Goal: Information Seeking & Learning: Find specific page/section

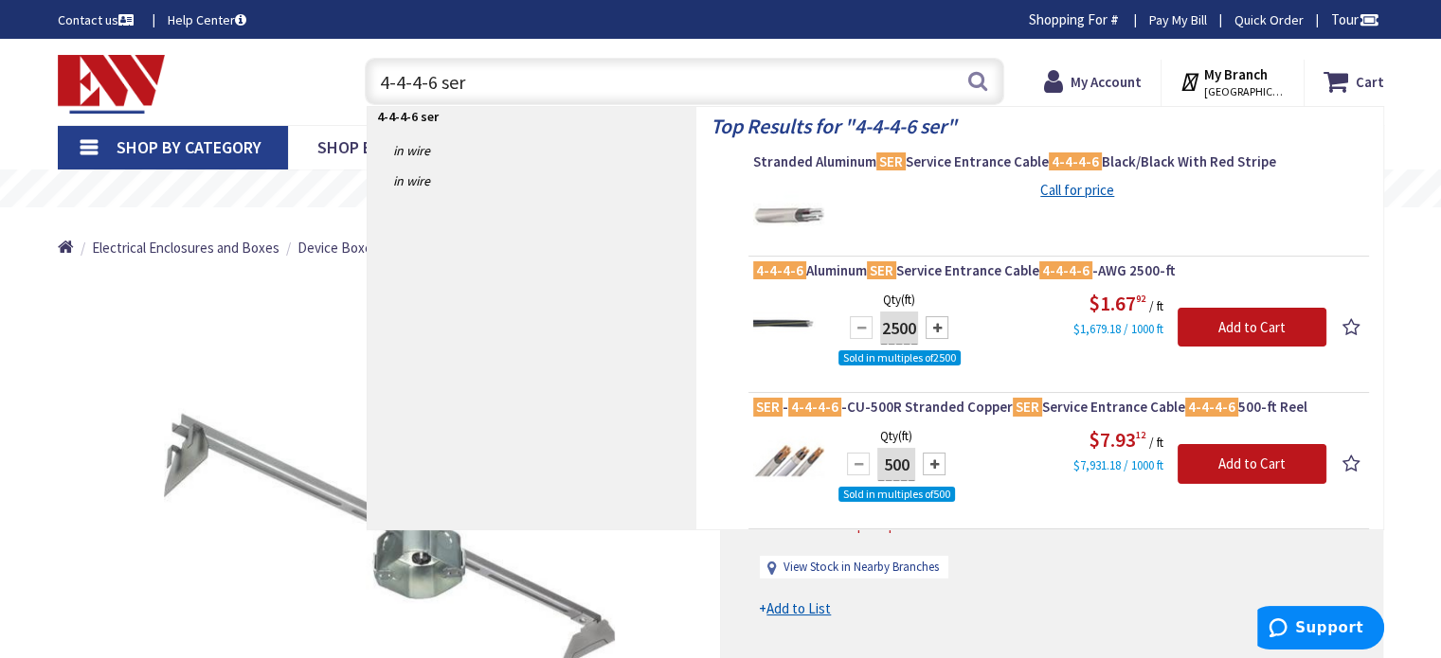
drag, startPoint x: 518, startPoint y: 85, endPoint x: 362, endPoint y: 94, distance: 156.6
click at [362, 94] on div "4-4-4-6 ser 4-4-4-6 ser Search" at bounding box center [679, 80] width 649 height 61
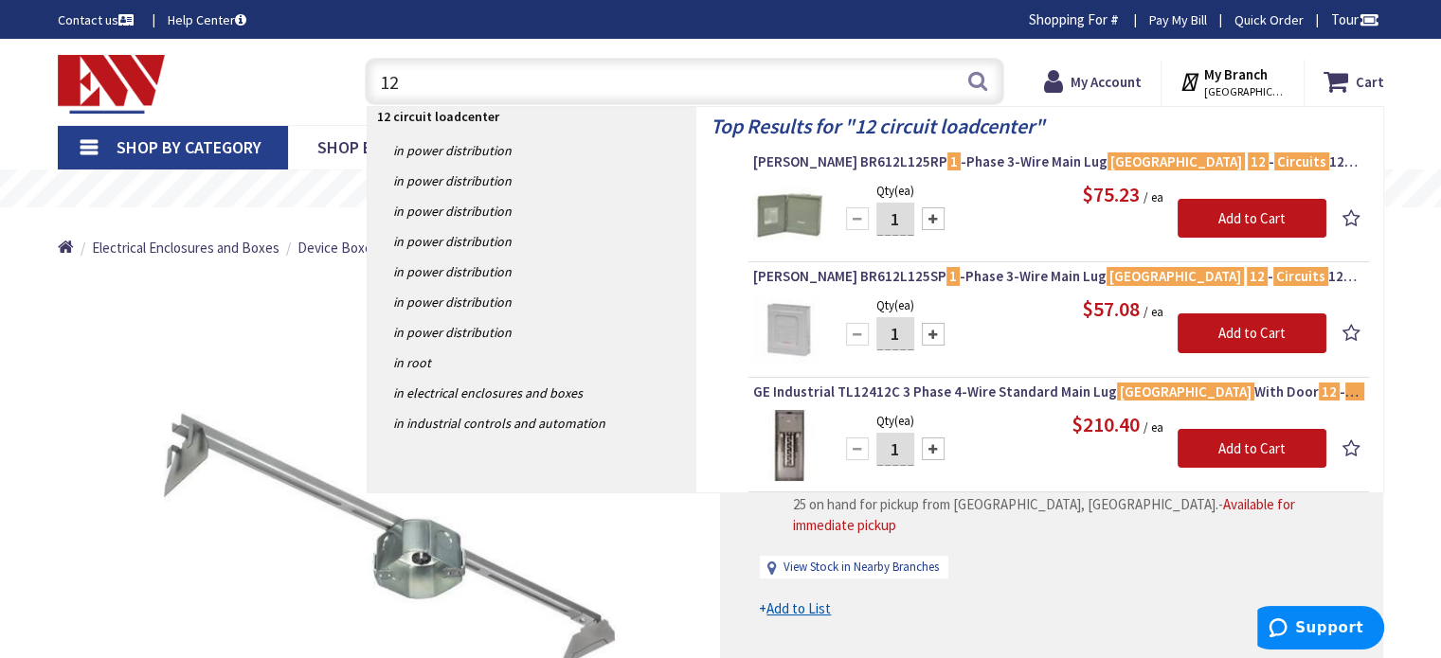
type input "1"
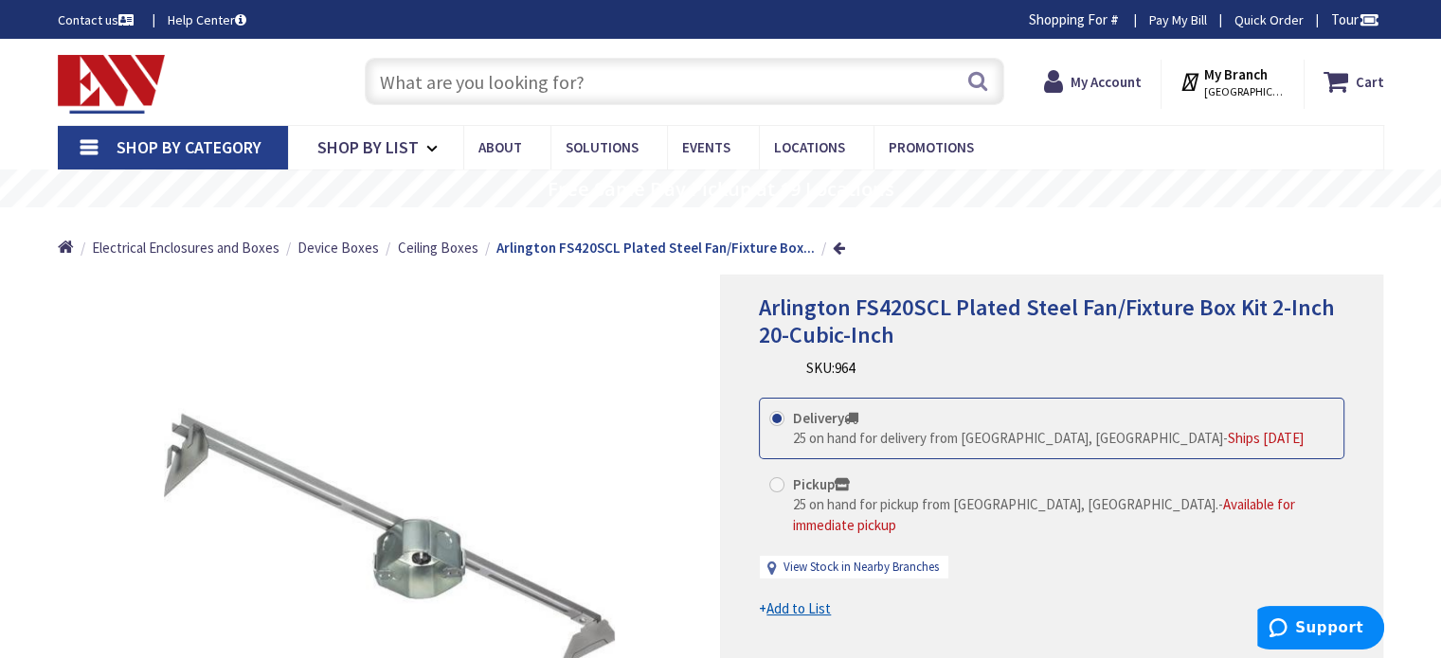
click at [144, 149] on span "Shop By Category" at bounding box center [189, 147] width 145 height 22
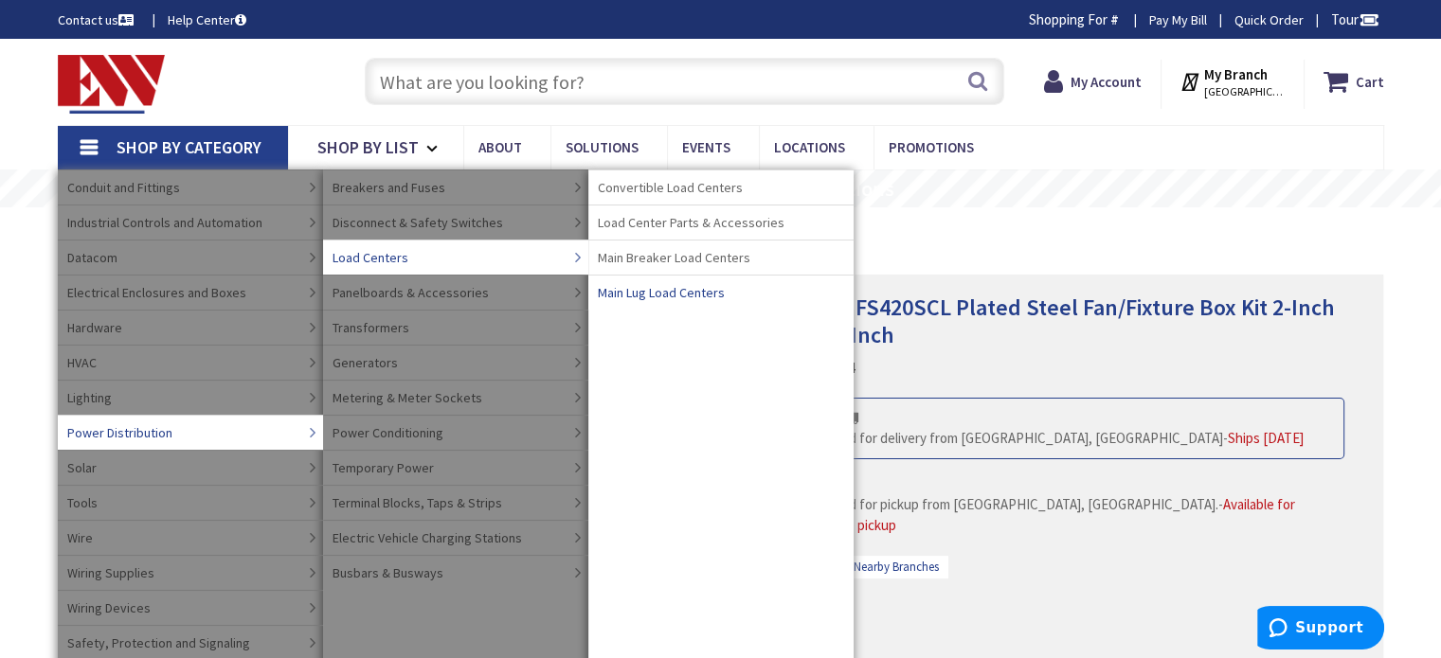
click at [690, 293] on span "Main Lug Load Centers" at bounding box center [661, 292] width 127 height 19
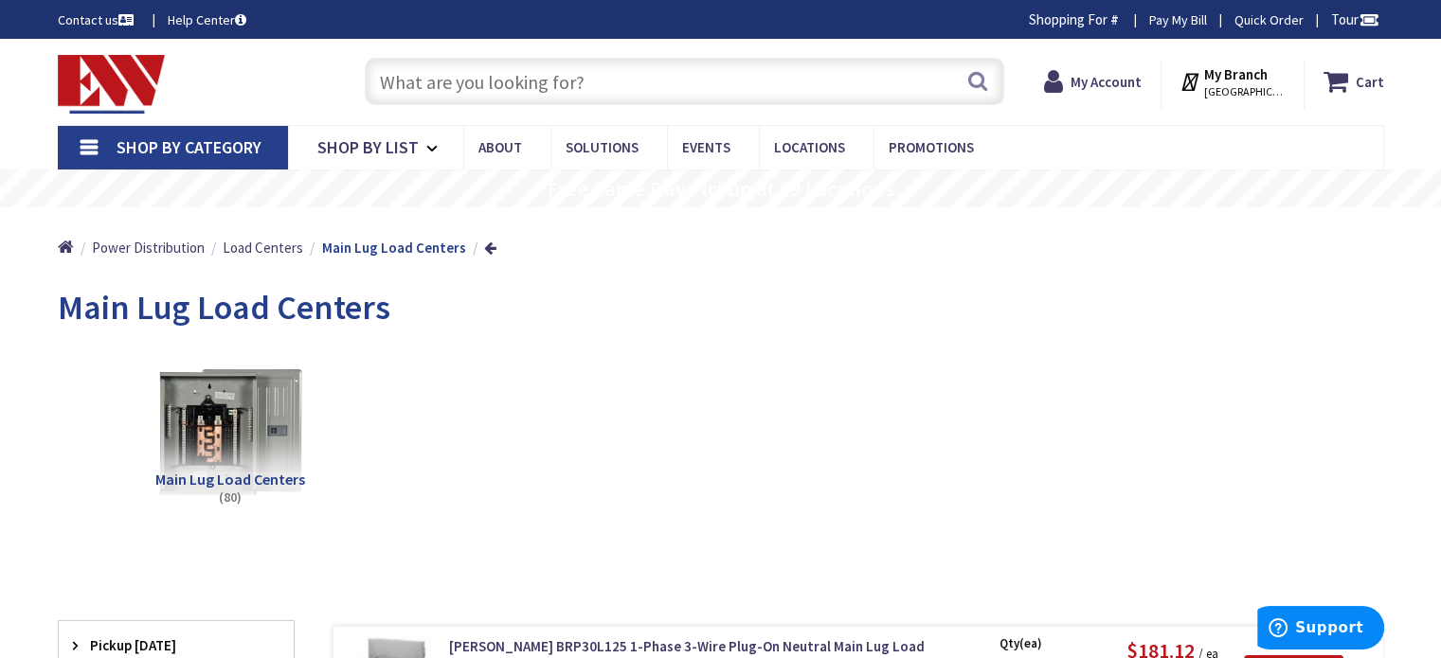
click at [455, 84] on input "text" at bounding box center [685, 81] width 640 height 47
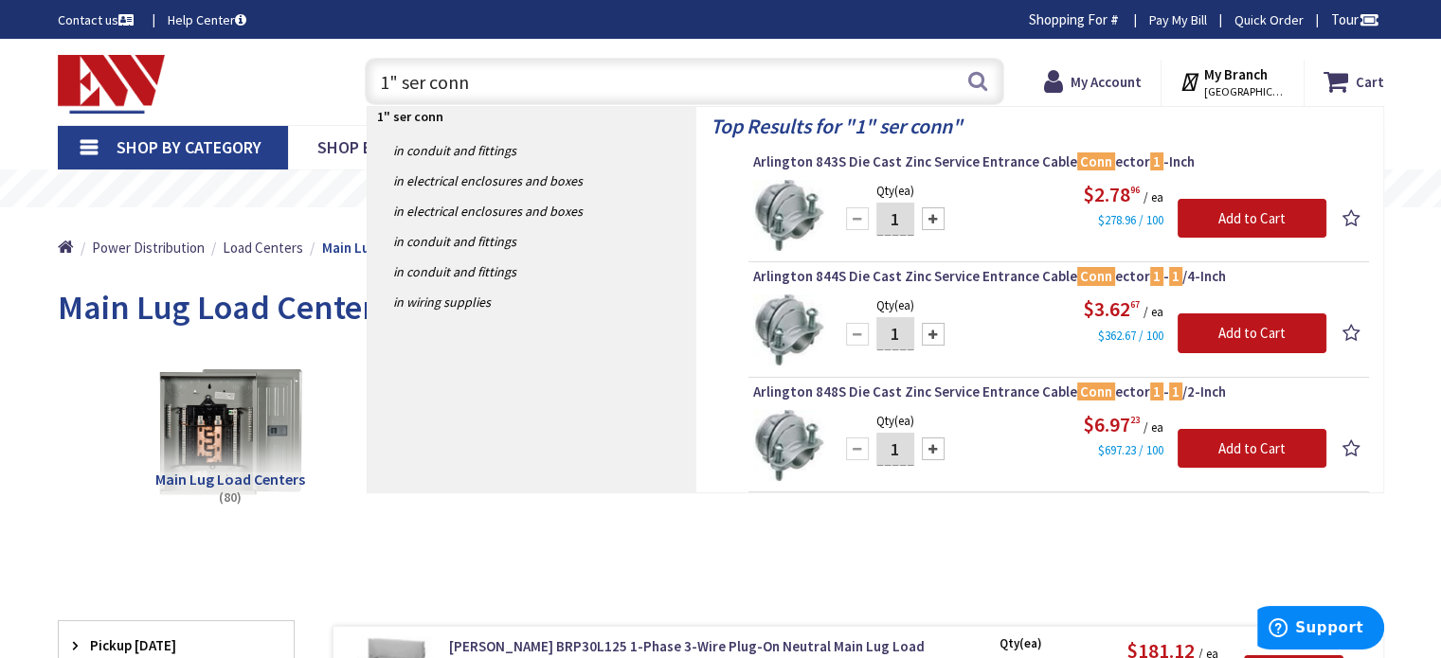
drag, startPoint x: 500, startPoint y: 79, endPoint x: 339, endPoint y: 85, distance: 161.2
click at [340, 82] on div "Toggle Nav 1" ser conn 1" ser conn Search Cart My Cart Close" at bounding box center [721, 81] width 1355 height 63
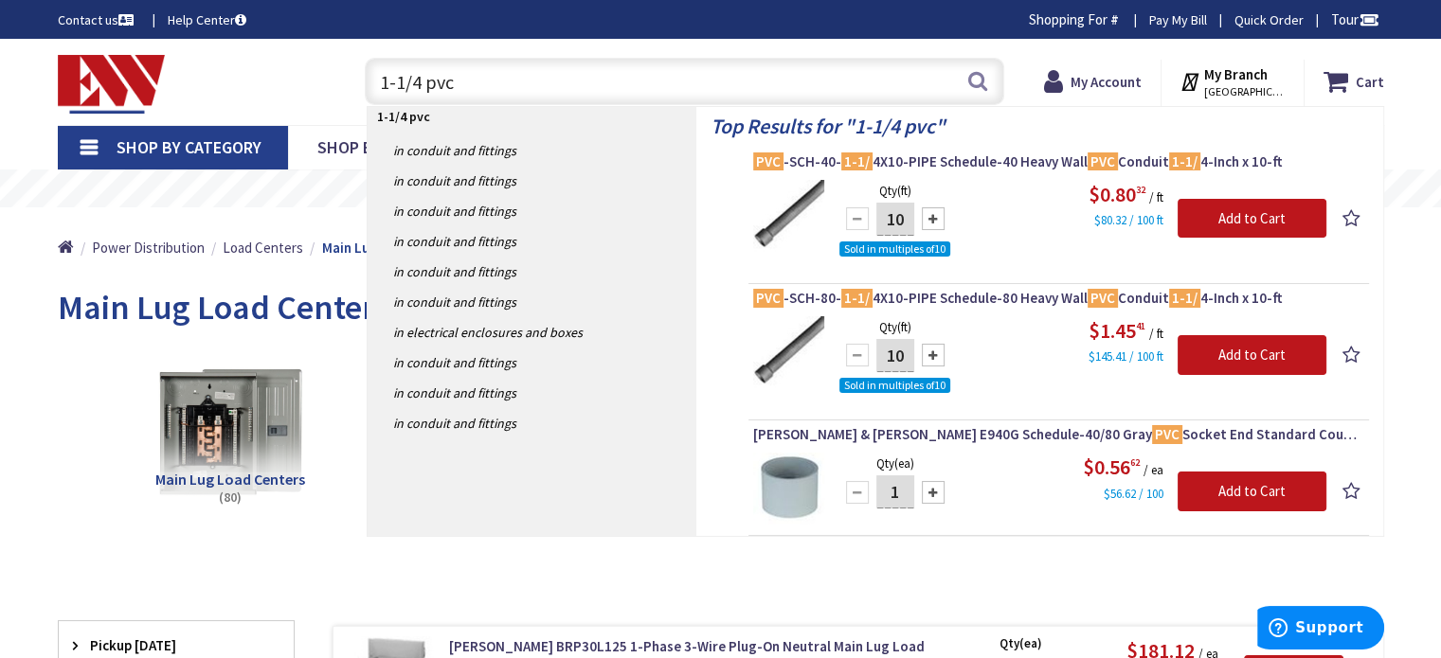
click at [633, 65] on input "1-1/4 pvc" at bounding box center [685, 81] width 640 height 47
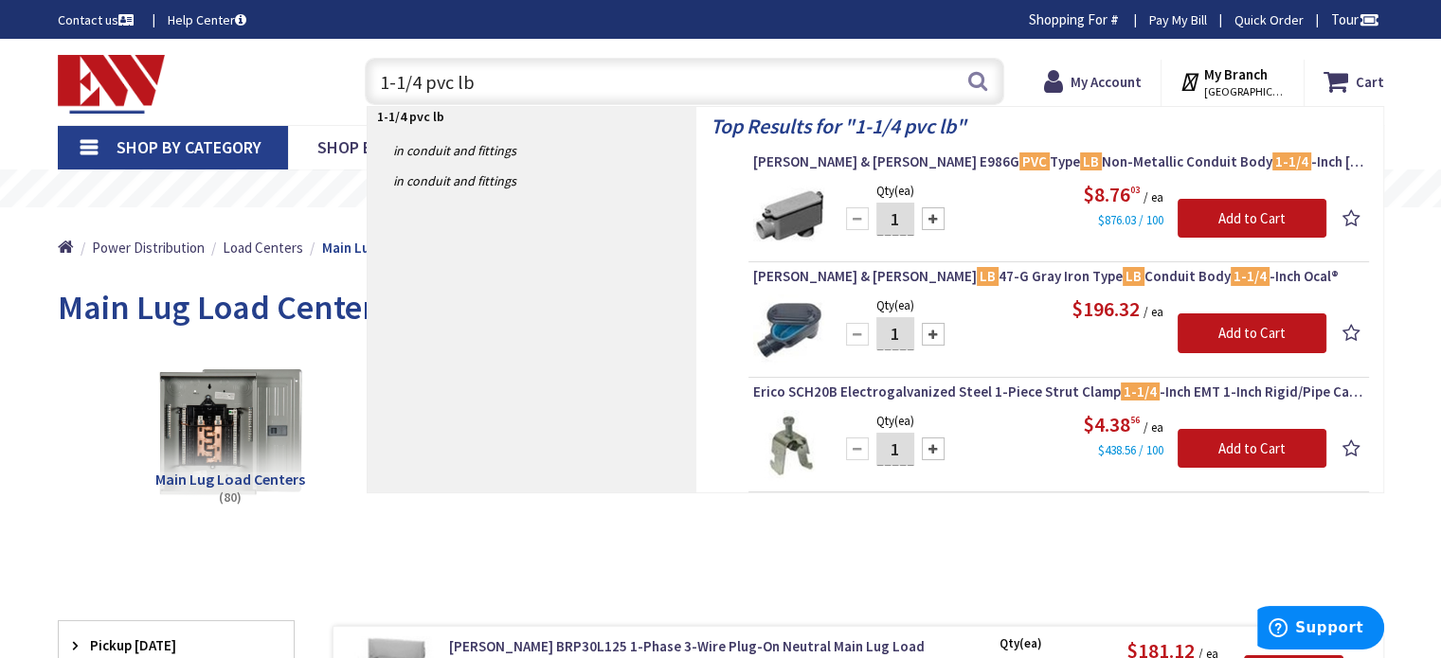
drag, startPoint x: 506, startPoint y: 78, endPoint x: 455, endPoint y: 81, distance: 51.2
click at [455, 81] on input "1-1/4 pvc lb" at bounding box center [685, 81] width 640 height 47
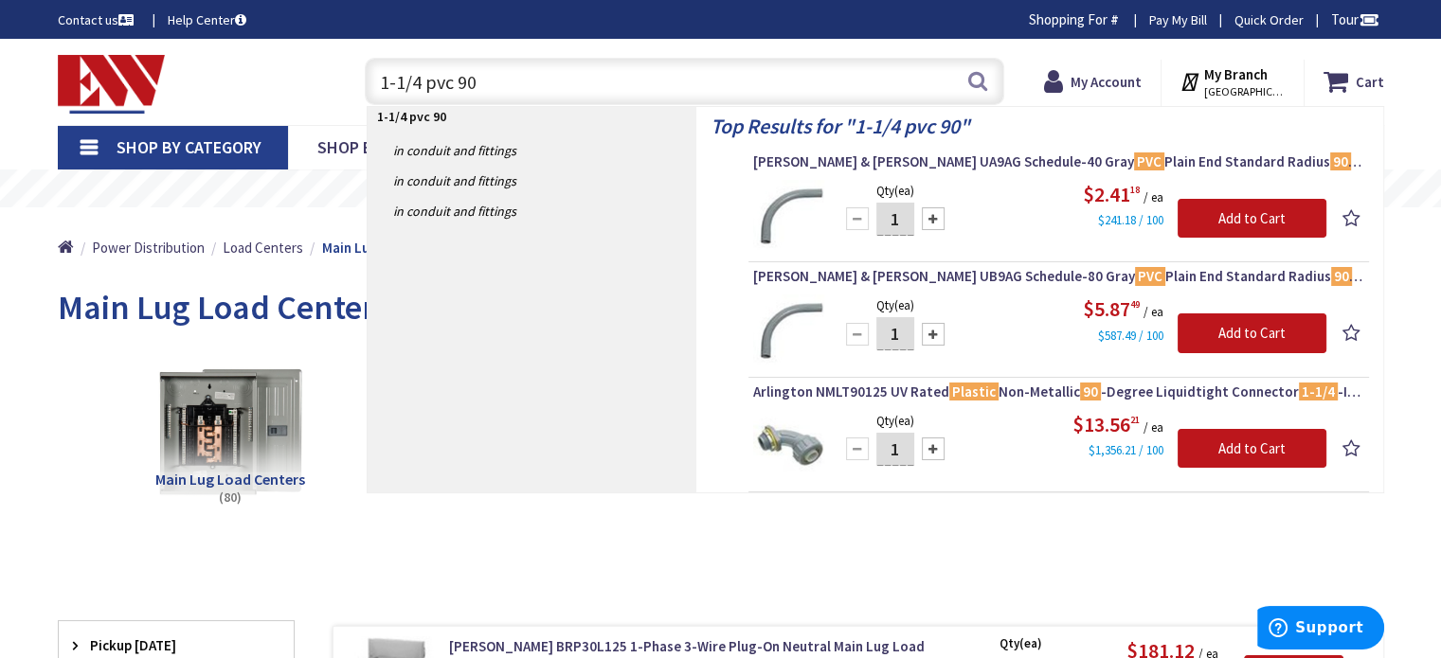
click at [553, 86] on input "1-1/4 pvc 90" at bounding box center [685, 81] width 640 height 47
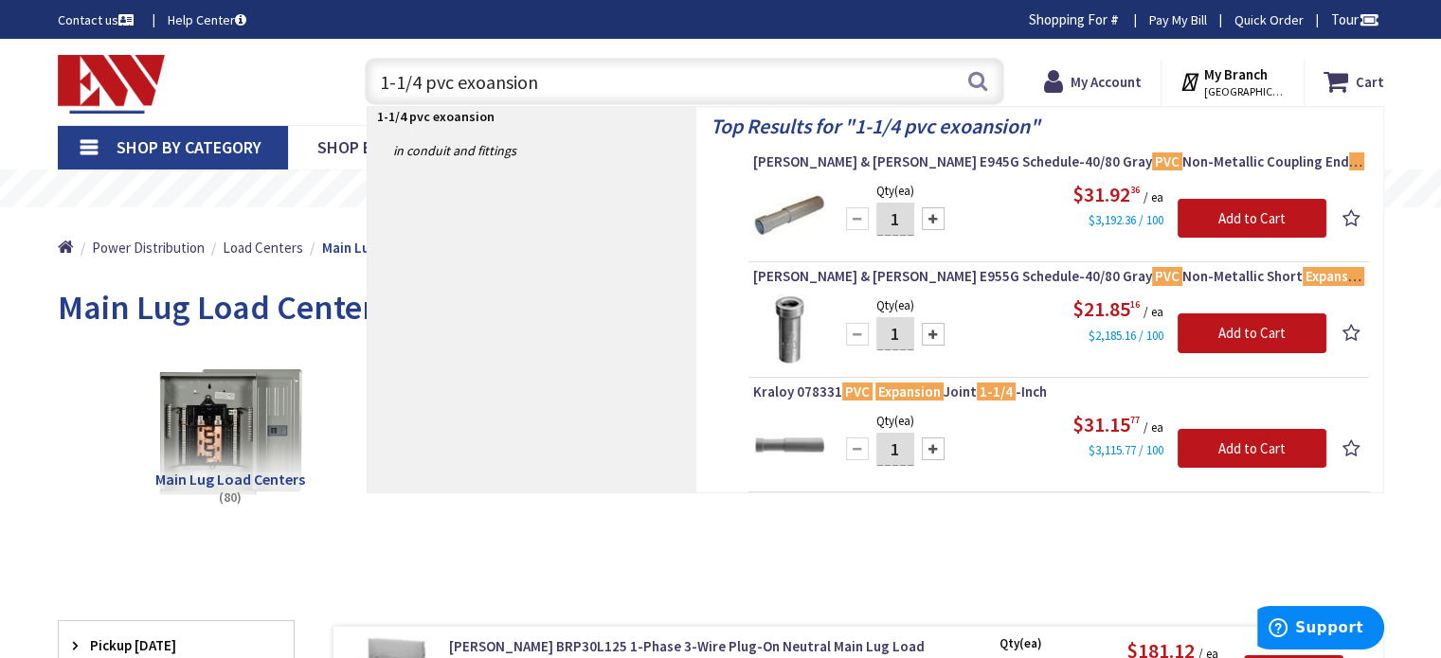
click at [481, 83] on input "1-1/4 pvc exoansion" at bounding box center [685, 81] width 640 height 47
drag, startPoint x: 582, startPoint y: 83, endPoint x: 428, endPoint y: 90, distance: 153.6
click at [428, 90] on input "1-1/4 pvc expansion" at bounding box center [685, 81] width 640 height 47
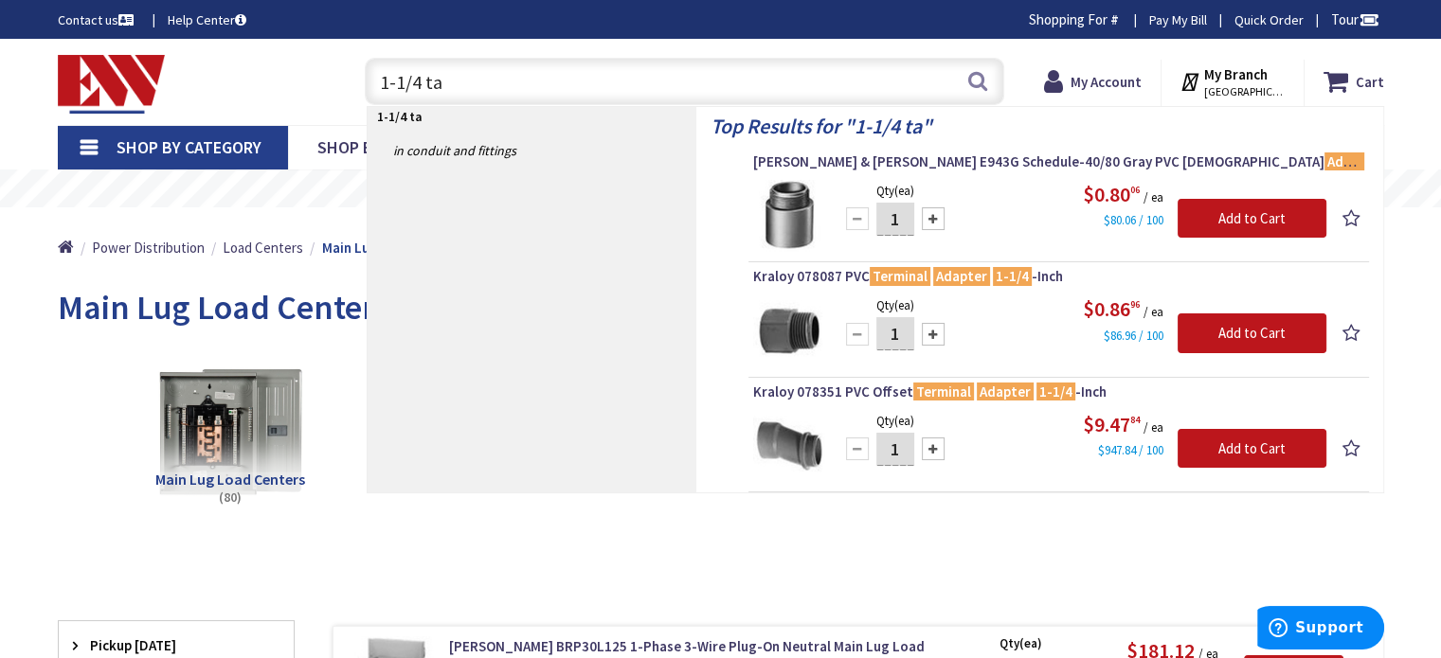
drag, startPoint x: 395, startPoint y: 83, endPoint x: 322, endPoint y: 80, distance: 73.0
click at [322, 80] on div "Toggle Nav 1-1/4 ta 1-1/4 ta Search Cart My Cart Close" at bounding box center [721, 81] width 1355 height 63
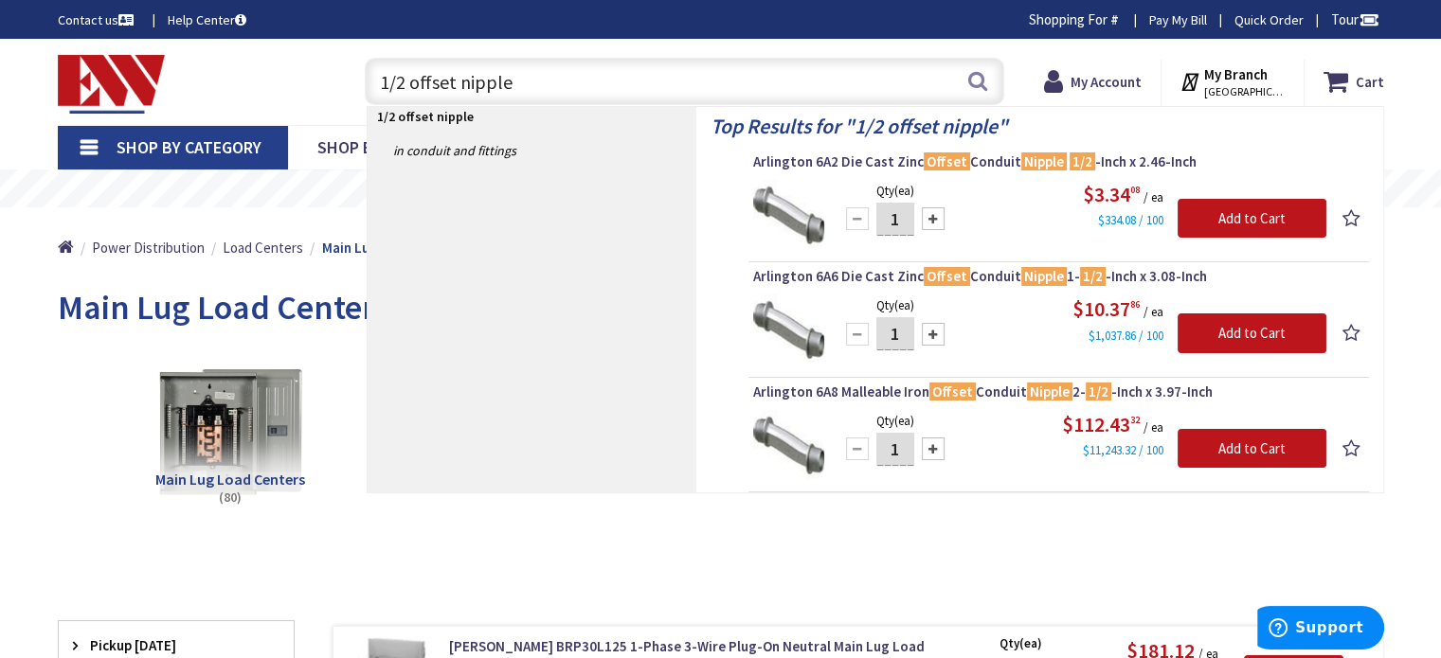
drag, startPoint x: 515, startPoint y: 83, endPoint x: 304, endPoint y: 101, distance: 212.0
click at [304, 101] on div "Toggle Nav 1/2 offset nipple 1/2 offset nipple Search Cart My Cart Close" at bounding box center [721, 81] width 1355 height 63
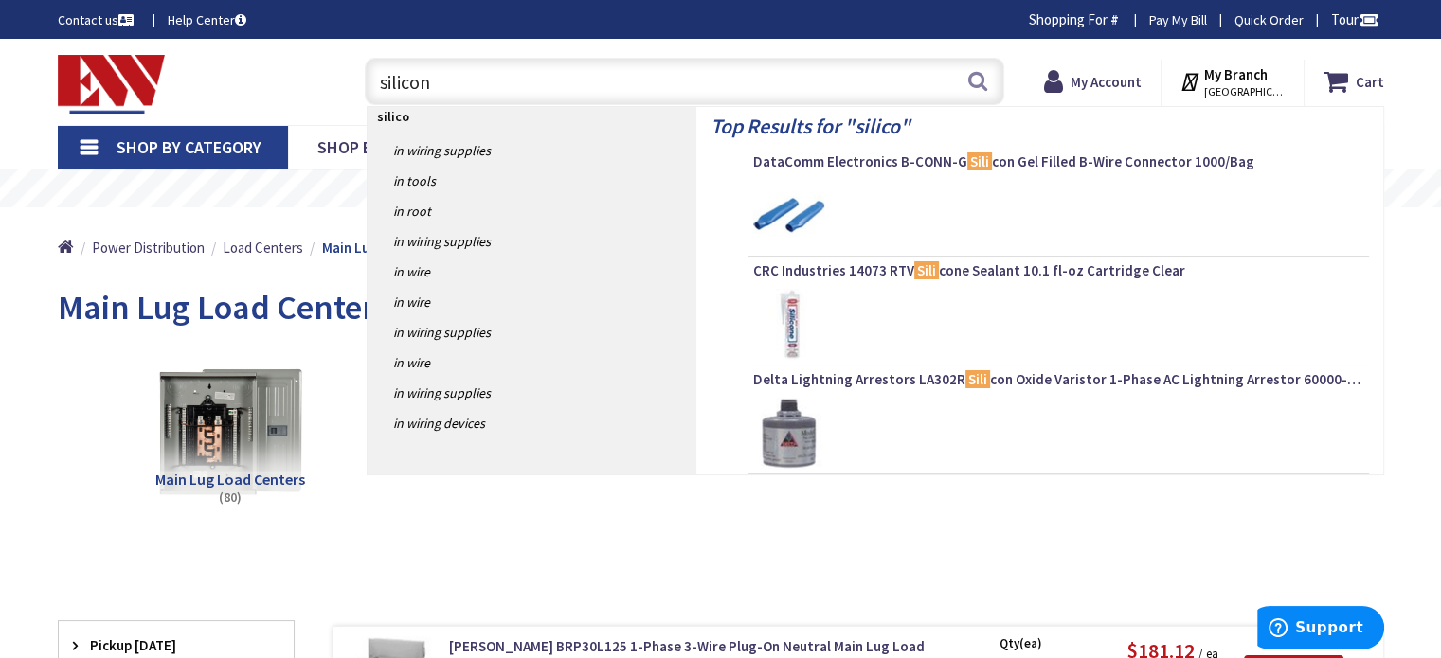
type input "silicone"
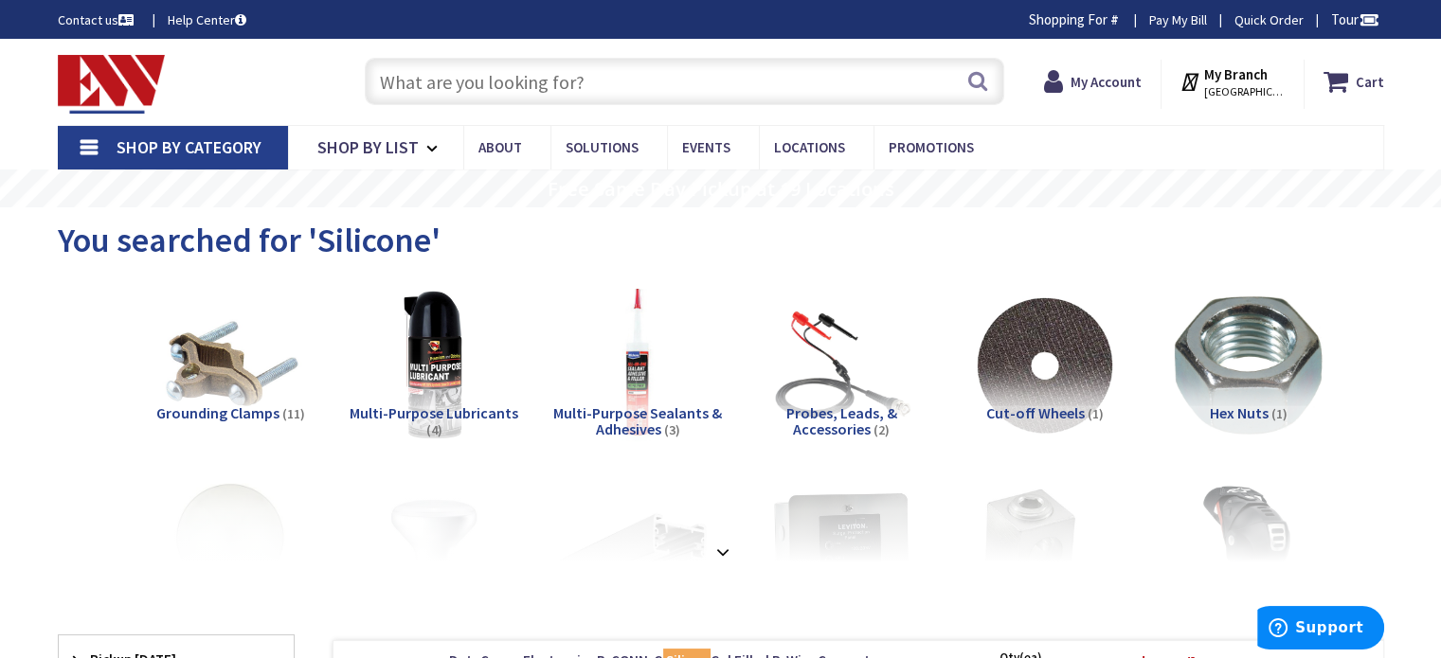
click at [587, 75] on input "text" at bounding box center [685, 81] width 640 height 47
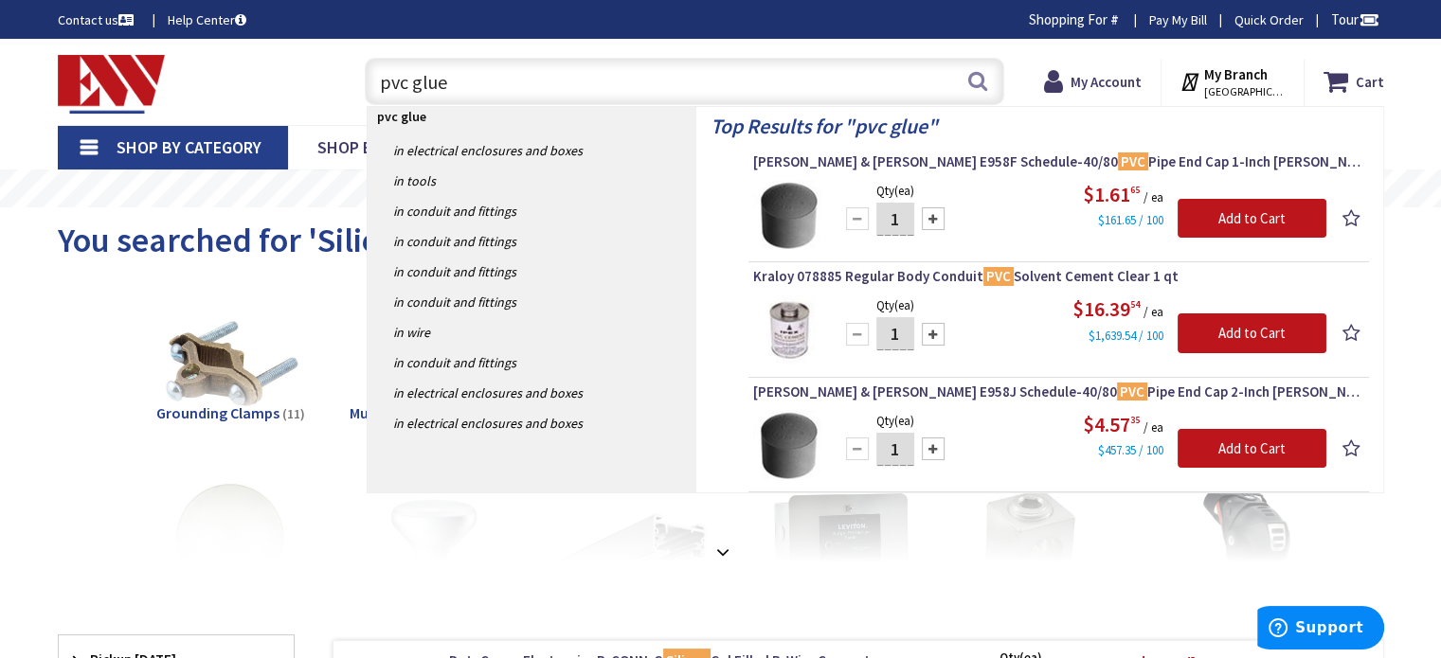
drag, startPoint x: 448, startPoint y: 75, endPoint x: 315, endPoint y: 90, distance: 134.4
click at [315, 90] on div "Toggle Nav pvc glue pvc glue Search Cart My Cart Close" at bounding box center [721, 81] width 1355 height 63
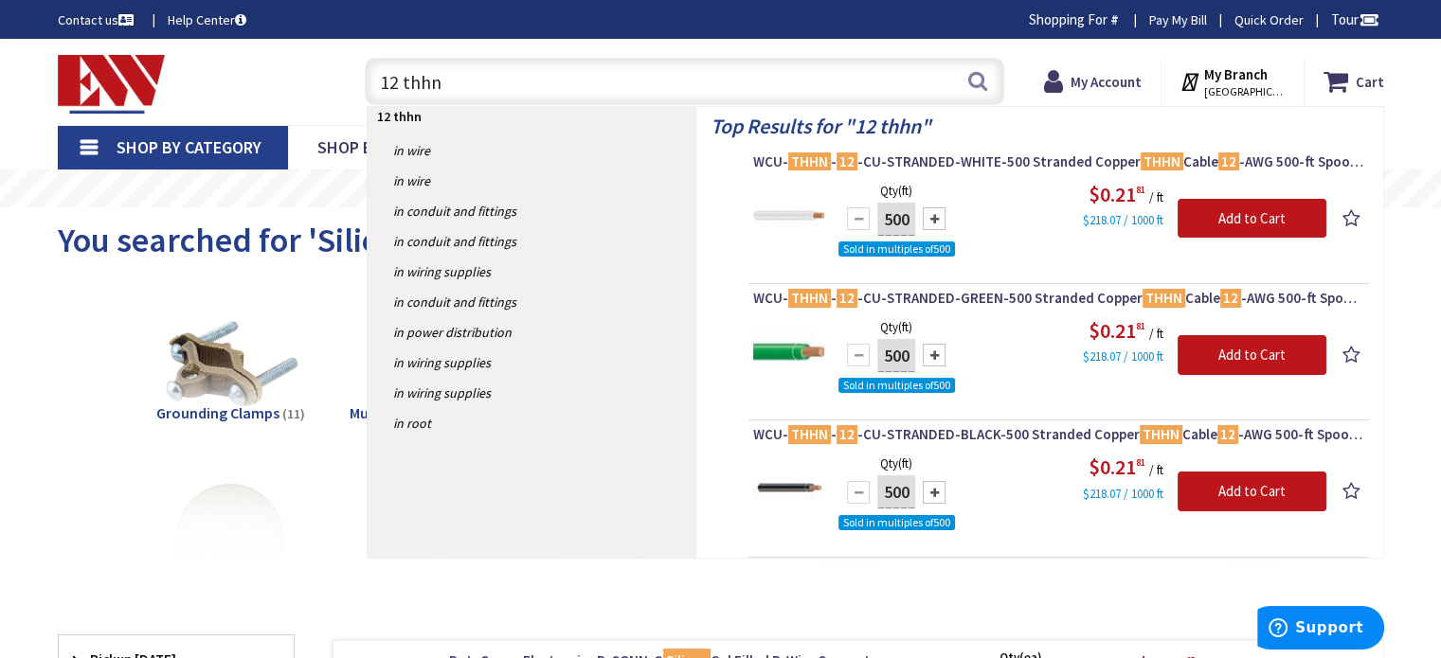
drag, startPoint x: 437, startPoint y: 90, endPoint x: 298, endPoint y: 86, distance: 138.4
click at [298, 85] on div "Toggle Nav 12 thhn 12 thhn Search Cart My Cart Close" at bounding box center [721, 81] width 1355 height 63
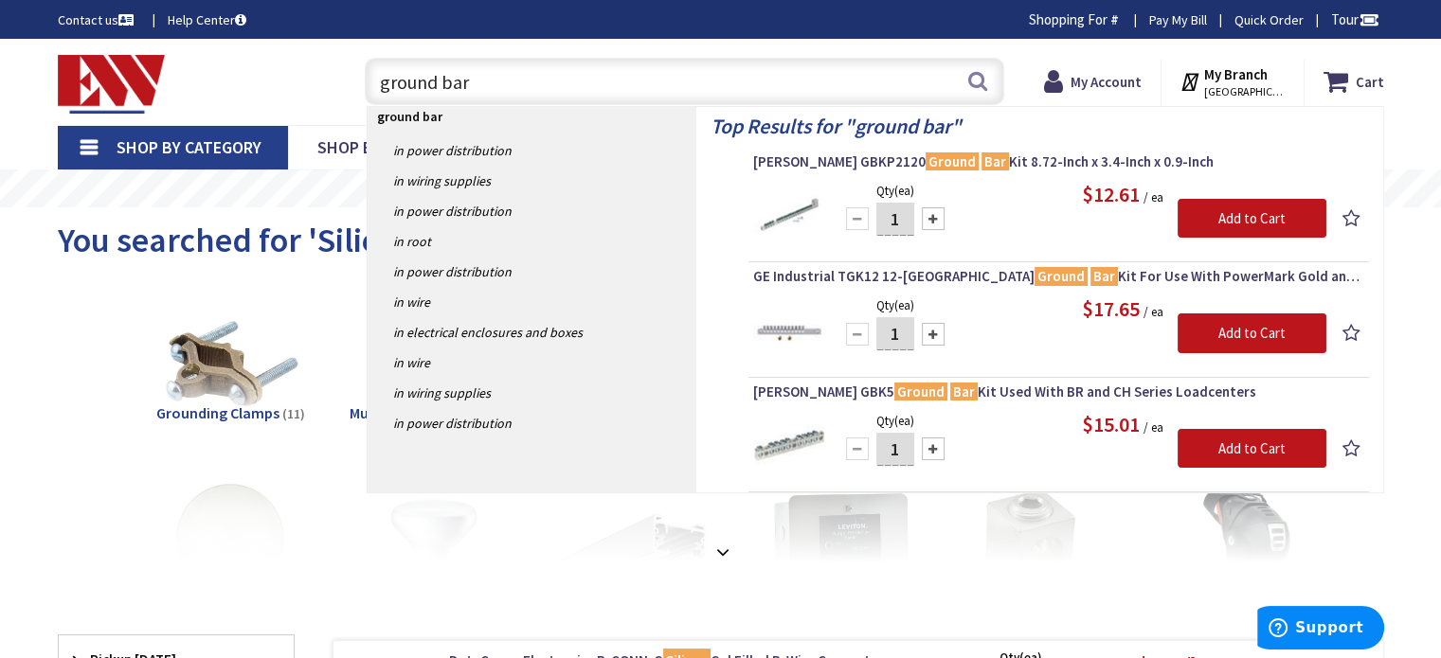
drag, startPoint x: 499, startPoint y: 81, endPoint x: 282, endPoint y: 109, distance: 218.8
click at [289, 105] on div "Toggle Nav ground bar ground bar Search Cart My Cart Close" at bounding box center [721, 81] width 1355 height 63
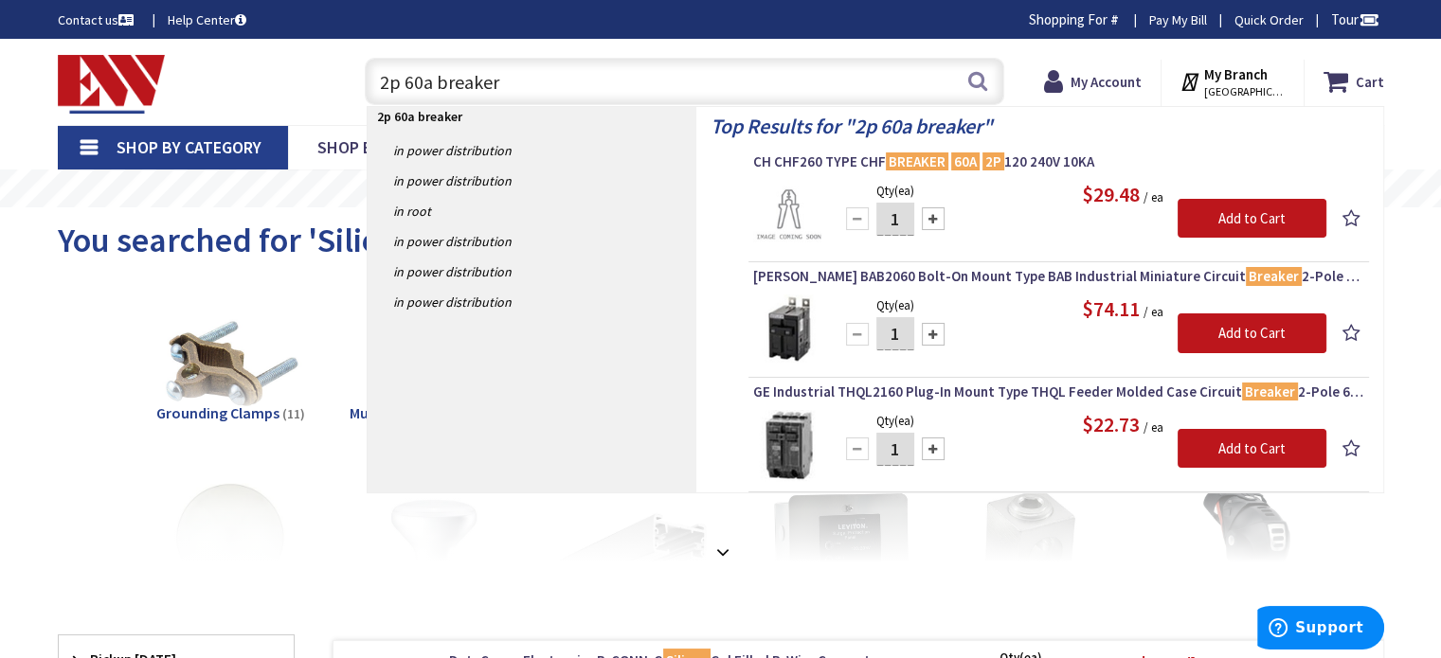
drag, startPoint x: 370, startPoint y: 79, endPoint x: 342, endPoint y: 79, distance: 28.4
click at [342, 79] on div "2p 60a breaker 2p 60a breaker Search" at bounding box center [679, 80] width 677 height 61
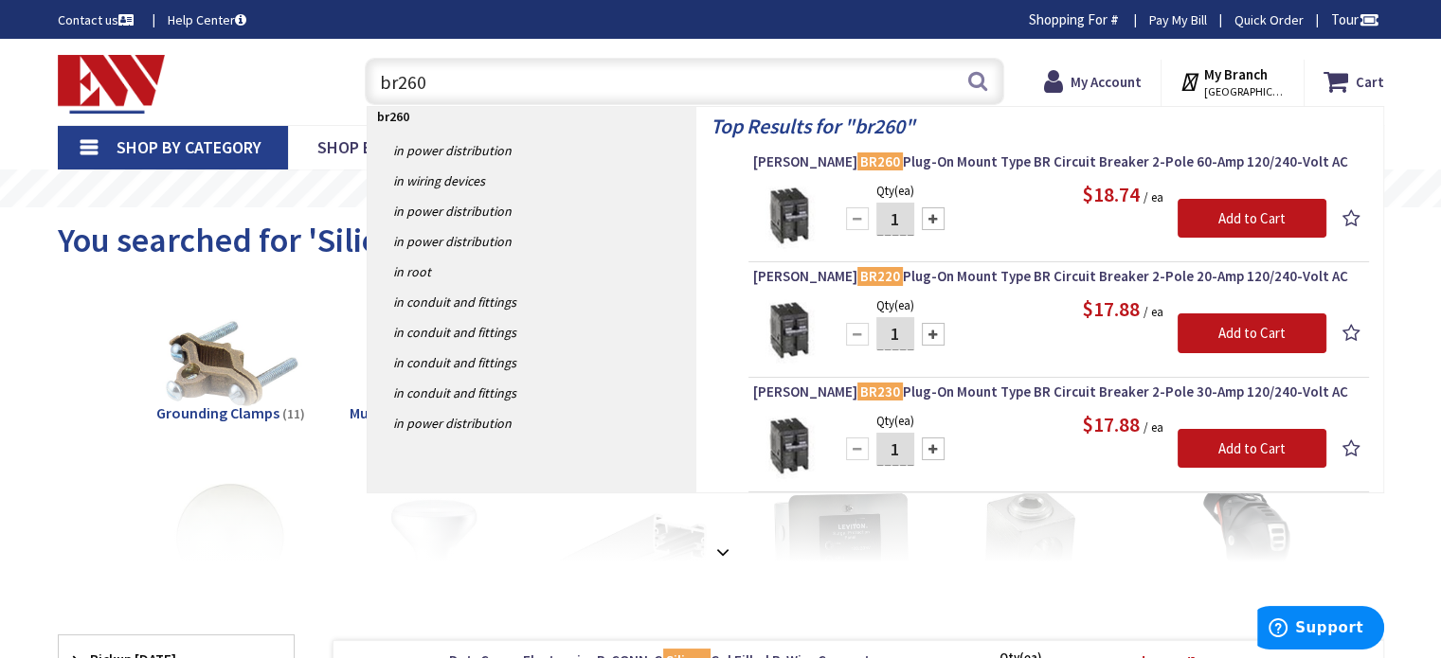
type input "br260"
drag, startPoint x: 411, startPoint y: 88, endPoint x: 312, endPoint y: 86, distance: 99.5
click at [314, 86] on div "Toggle Nav br260 br260 Search Cart My Cart Close" at bounding box center [721, 81] width 1355 height 63
